Goal: Task Accomplishment & Management: Manage account settings

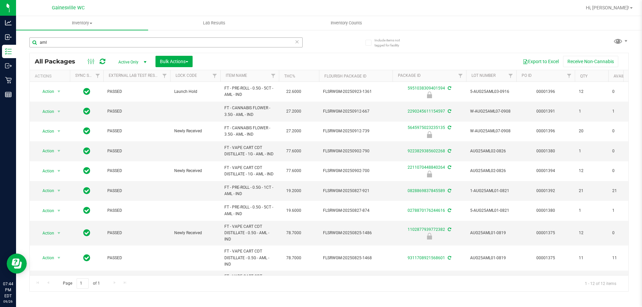
drag, startPoint x: 56, startPoint y: 40, endPoint x: 30, endPoint y: 46, distance: 26.7
click at [30, 46] on input "aml" at bounding box center [165, 42] width 273 height 10
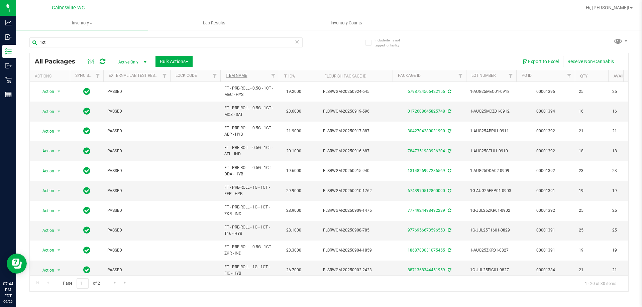
type input "1ct"
click at [231, 74] on link "Item Name" at bounding box center [236, 75] width 21 height 5
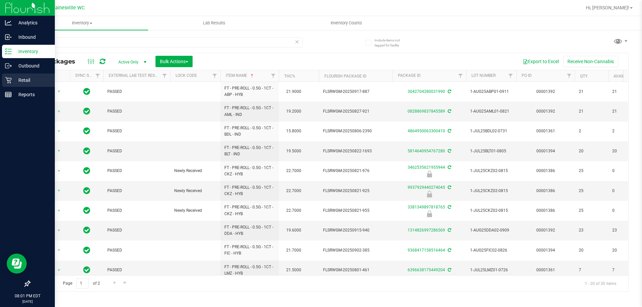
click at [25, 81] on p "Retail" at bounding box center [32, 80] width 40 height 8
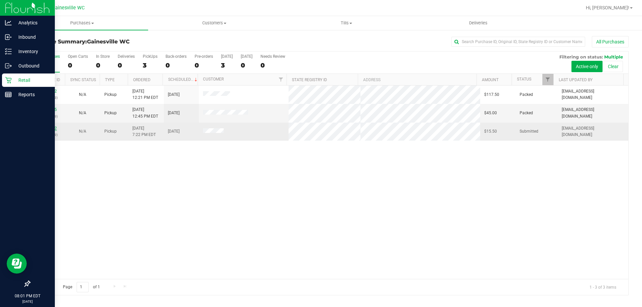
click at [49, 130] on link "12011982" at bounding box center [47, 128] width 19 height 5
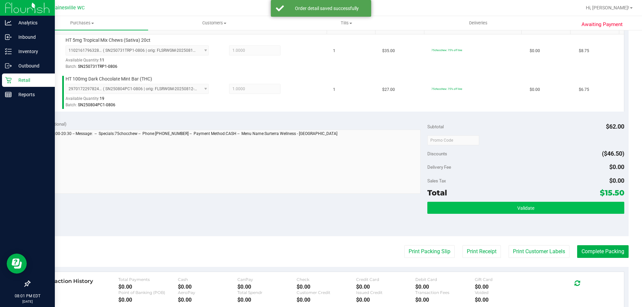
scroll to position [201, 0]
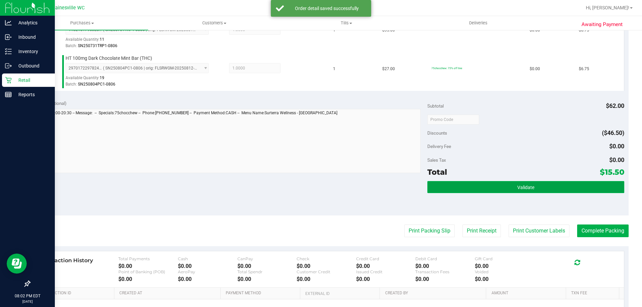
click at [441, 188] on button "Validate" at bounding box center [525, 187] width 197 height 12
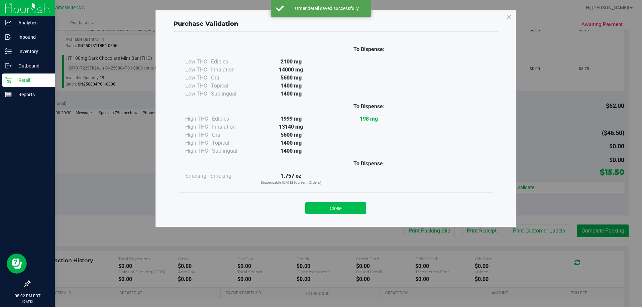
click at [343, 205] on button "Close" at bounding box center [335, 208] width 61 height 12
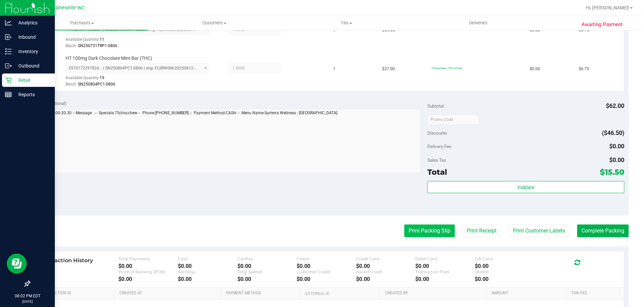
click at [415, 229] on button "Print Packing Slip" at bounding box center [429, 231] width 51 height 13
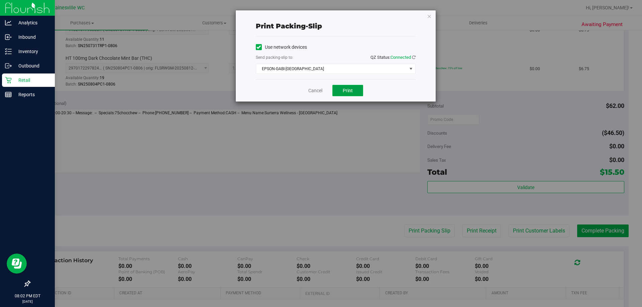
click at [338, 92] on button "Print" at bounding box center [347, 90] width 31 height 11
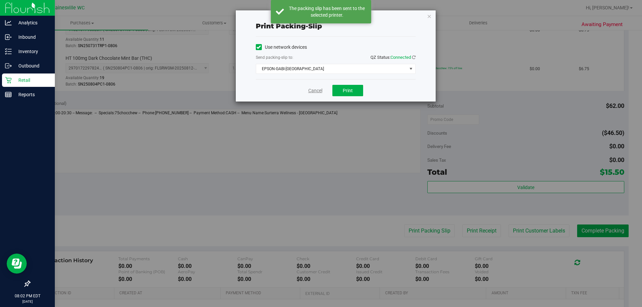
click at [312, 92] on link "Cancel" at bounding box center [315, 90] width 14 height 7
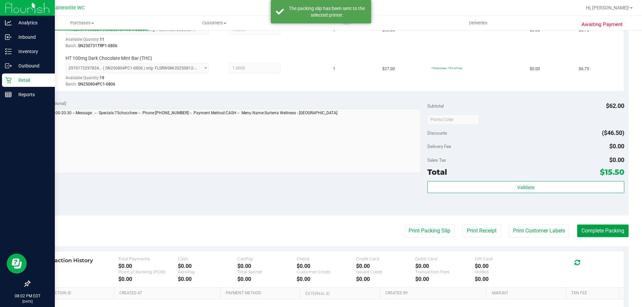
click at [585, 230] on button "Complete Packing" at bounding box center [603, 231] width 52 height 13
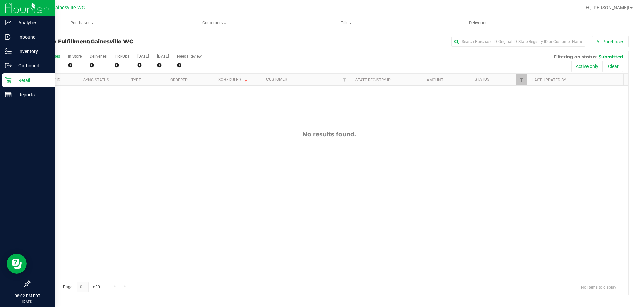
click at [39, 78] on p "Retail" at bounding box center [32, 80] width 40 height 8
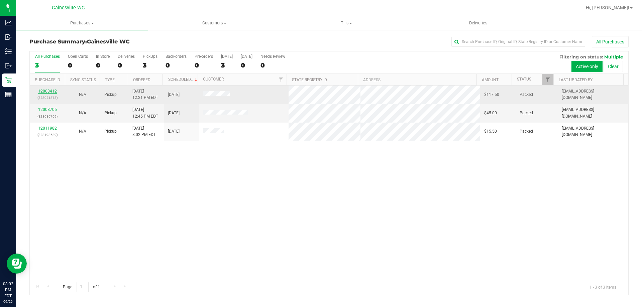
click at [45, 91] on link "12008412" at bounding box center [47, 91] width 19 height 5
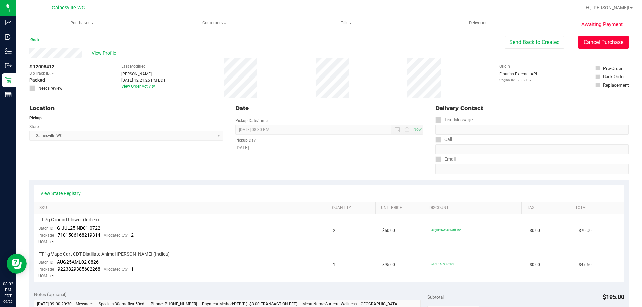
click at [614, 41] on button "Cancel Purchase" at bounding box center [604, 42] width 50 height 13
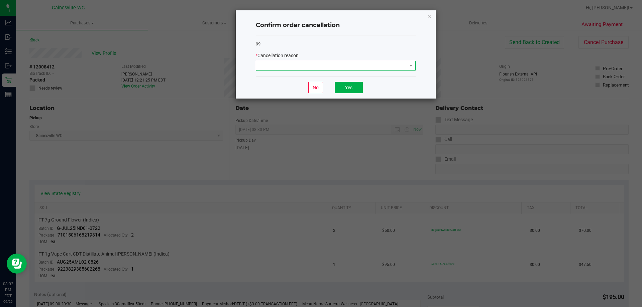
click at [333, 67] on span at bounding box center [331, 65] width 151 height 9
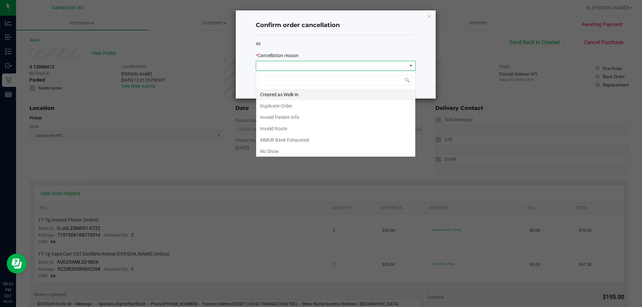
scroll to position [10, 160]
click at [278, 151] on li "No Show" at bounding box center [335, 151] width 159 height 11
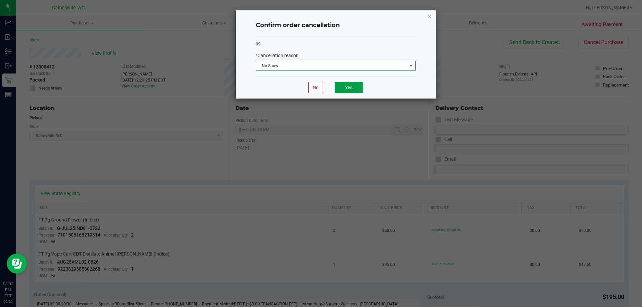
click at [355, 87] on button "Yes" at bounding box center [349, 87] width 28 height 11
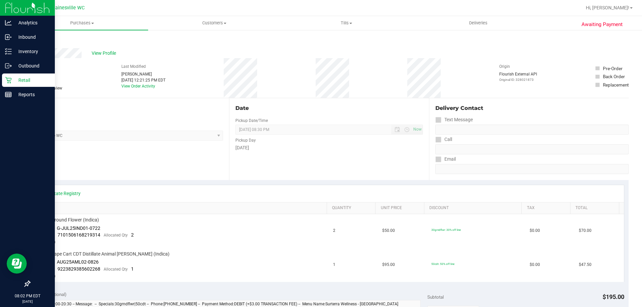
click at [22, 80] on p "Retail" at bounding box center [32, 80] width 40 height 8
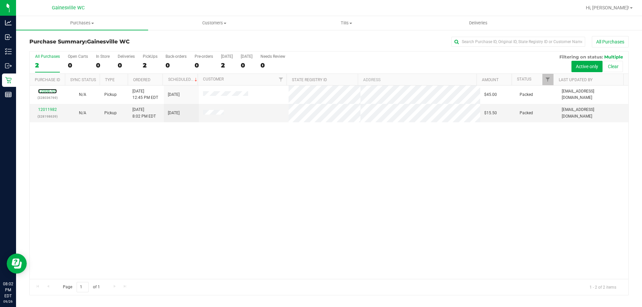
click at [51, 92] on link "12008705" at bounding box center [47, 91] width 19 height 5
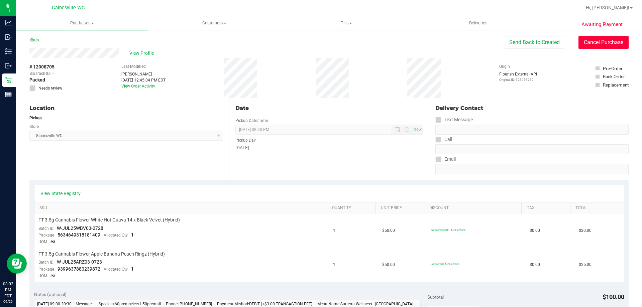
click at [607, 40] on button "Cancel Purchase" at bounding box center [604, 42] width 50 height 13
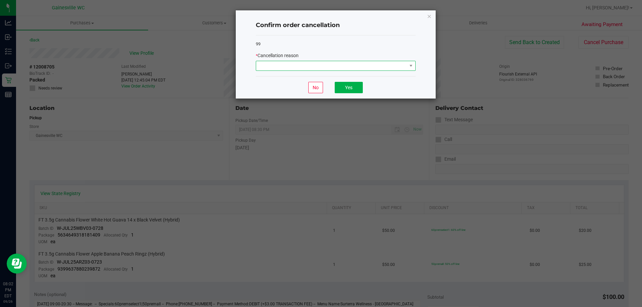
click at [312, 67] on span at bounding box center [331, 65] width 151 height 9
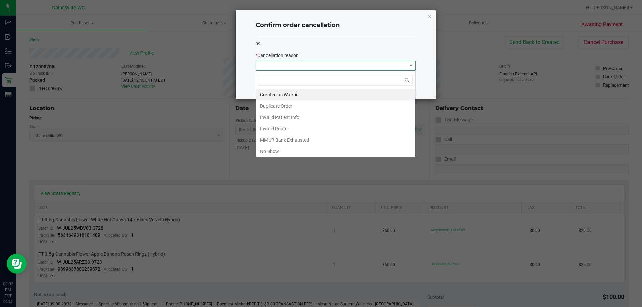
scroll to position [10, 160]
click at [279, 152] on li "No Show" at bounding box center [335, 151] width 159 height 11
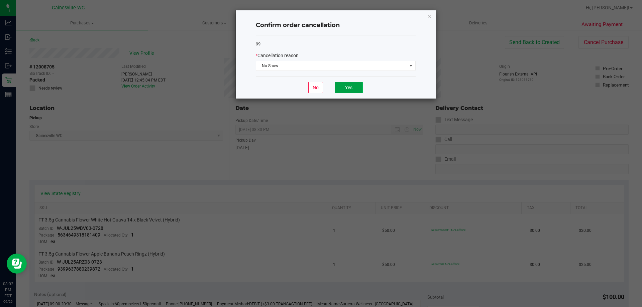
click at [345, 90] on button "Yes" at bounding box center [349, 87] width 28 height 11
